Goal: Navigation & Orientation: Find specific page/section

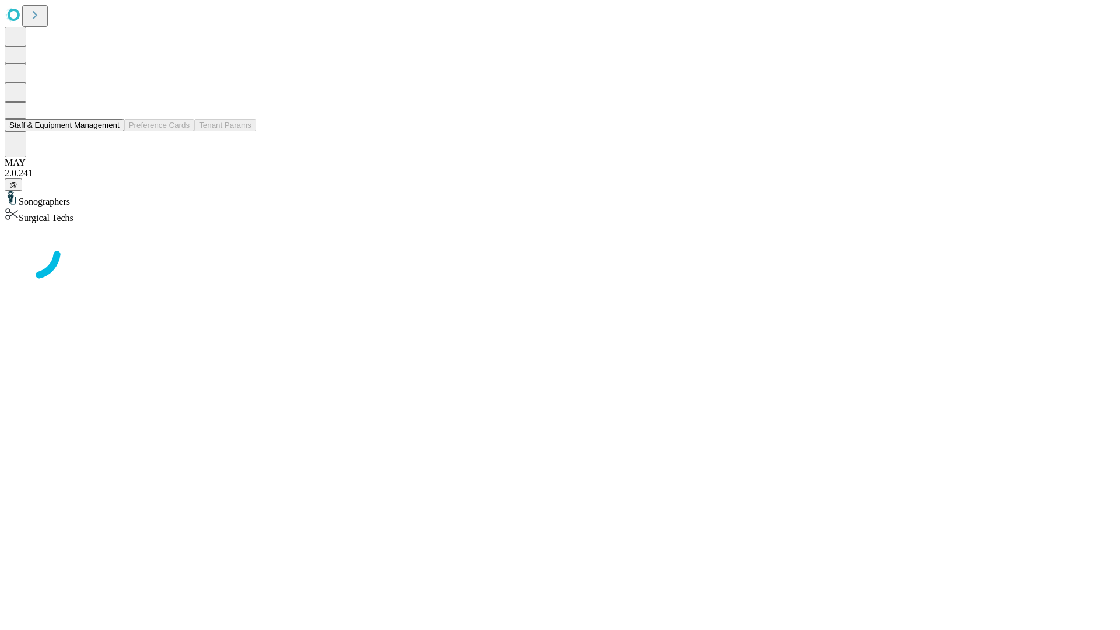
click at [111, 131] on button "Staff & Equipment Management" at bounding box center [65, 125] width 120 height 12
